Goal: Information Seeking & Learning: Check status

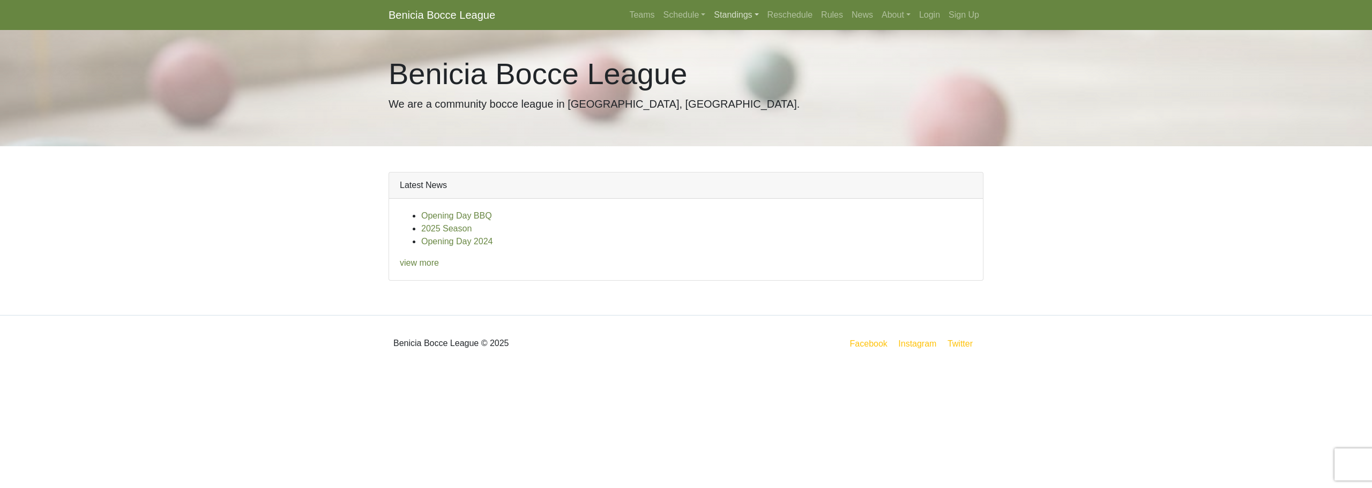
click at [713, 16] on link "Standings" at bounding box center [736, 14] width 53 height 21
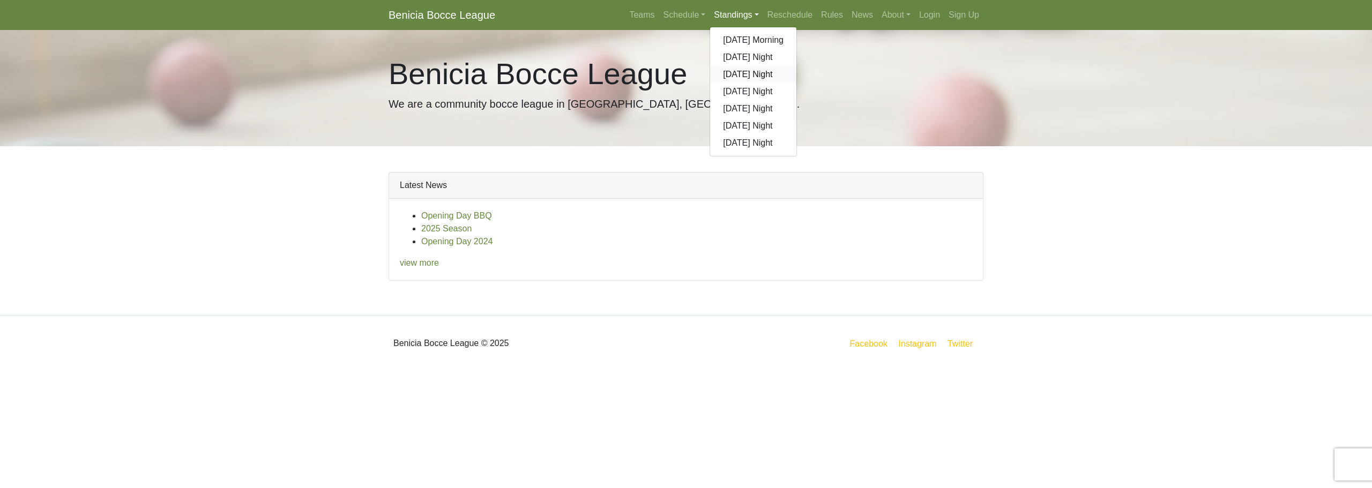
click at [726, 77] on link "[DATE] Night" at bounding box center [753, 74] width 86 height 17
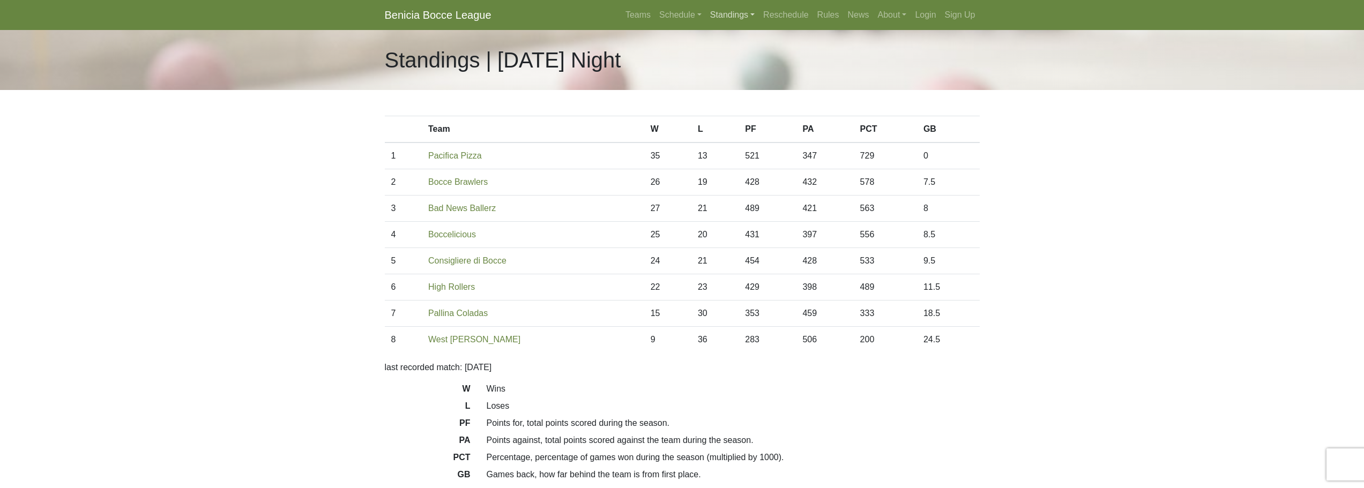
click at [749, 16] on link "Standings" at bounding box center [732, 14] width 53 height 21
click at [738, 90] on link "[DATE] Night" at bounding box center [749, 91] width 86 height 17
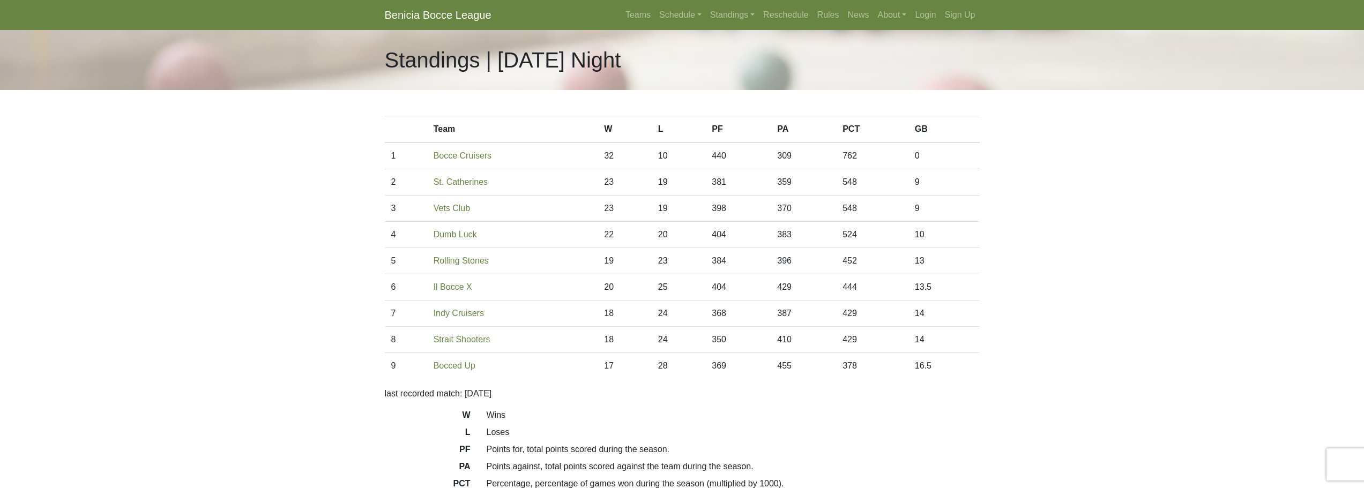
click at [345, 166] on body "Benicia Bocce League Teams Schedule Sunday Morning Sunday Night Monday Night Tu…" at bounding box center [682, 301] width 1364 height 602
click at [332, 202] on body "Benicia Bocce League Teams Schedule Sunday Morning Sunday Night Monday Night Tu…" at bounding box center [682, 301] width 1364 height 602
